Goal: Task Accomplishment & Management: Manage account settings

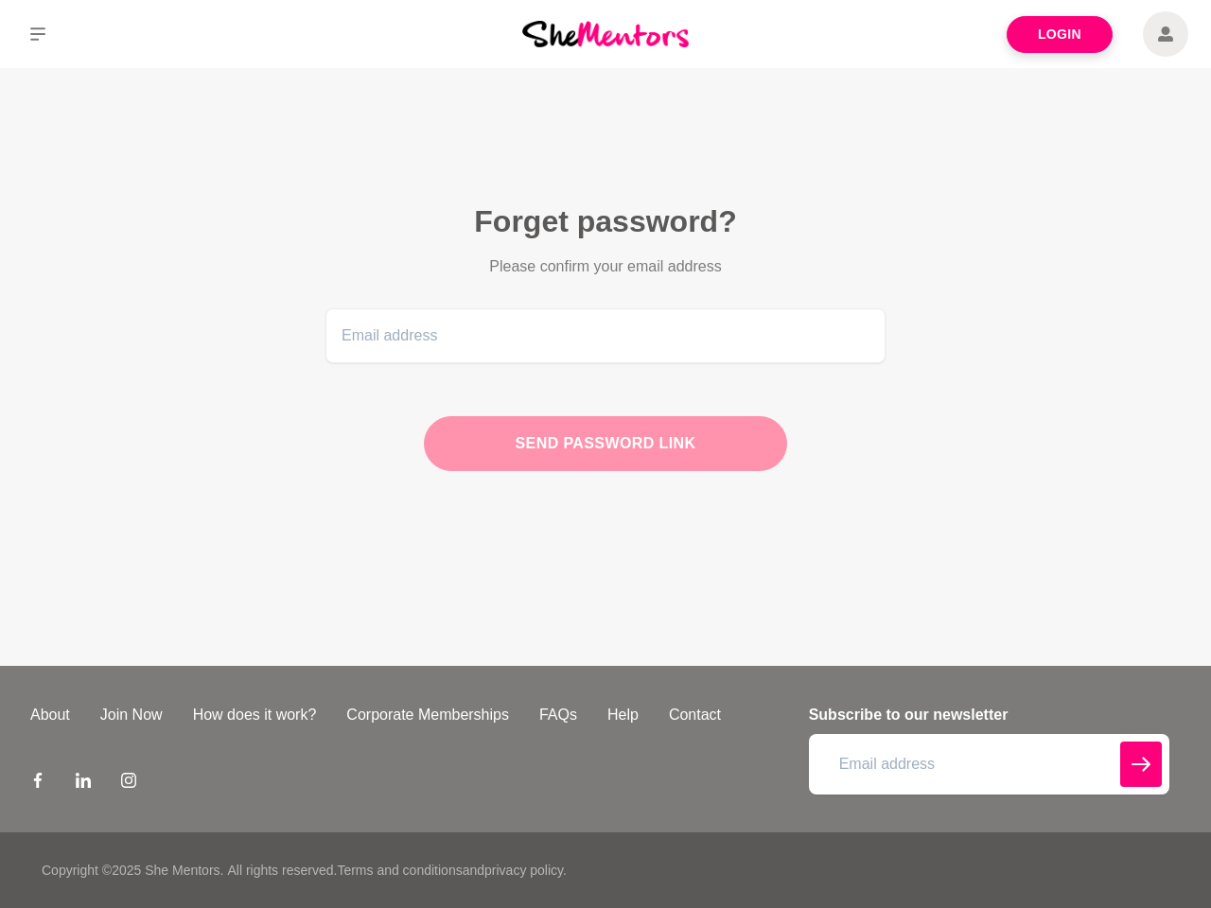
click at [606, 454] on div "Send password link" at bounding box center [605, 443] width 363 height 55
click at [38, 34] on icon at bounding box center [37, 33] width 15 height 13
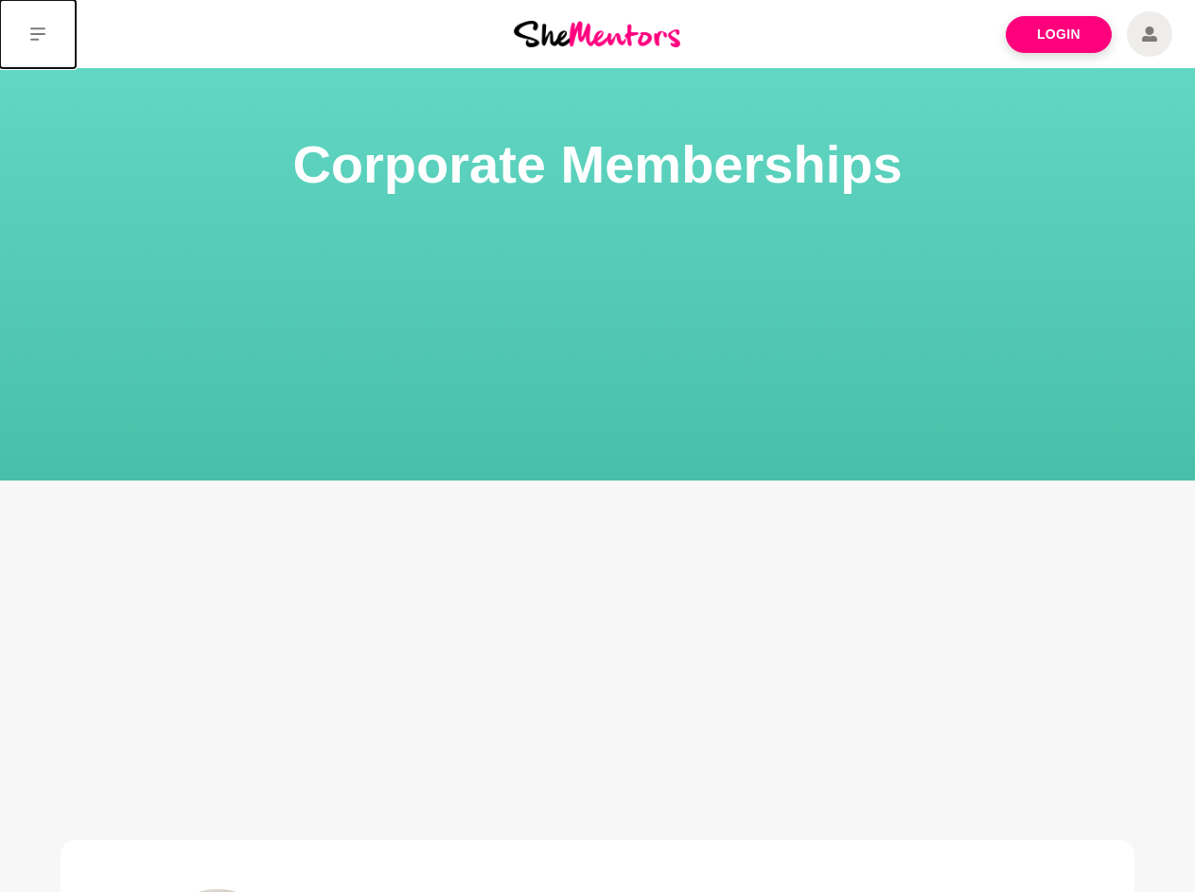
click at [38, 34] on icon at bounding box center [37, 33] width 15 height 13
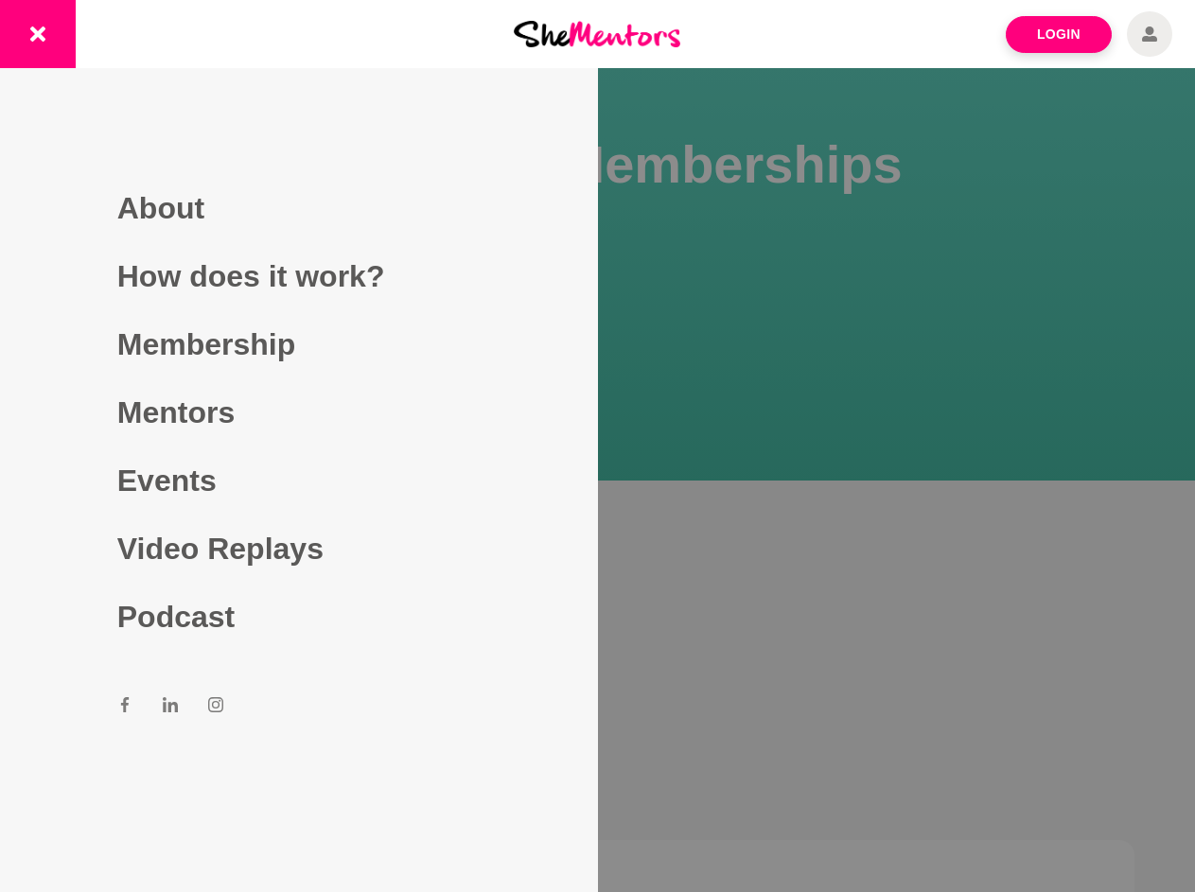
click at [598, 509] on div at bounding box center [597, 446] width 1195 height 892
